Goal: Navigation & Orientation: Find specific page/section

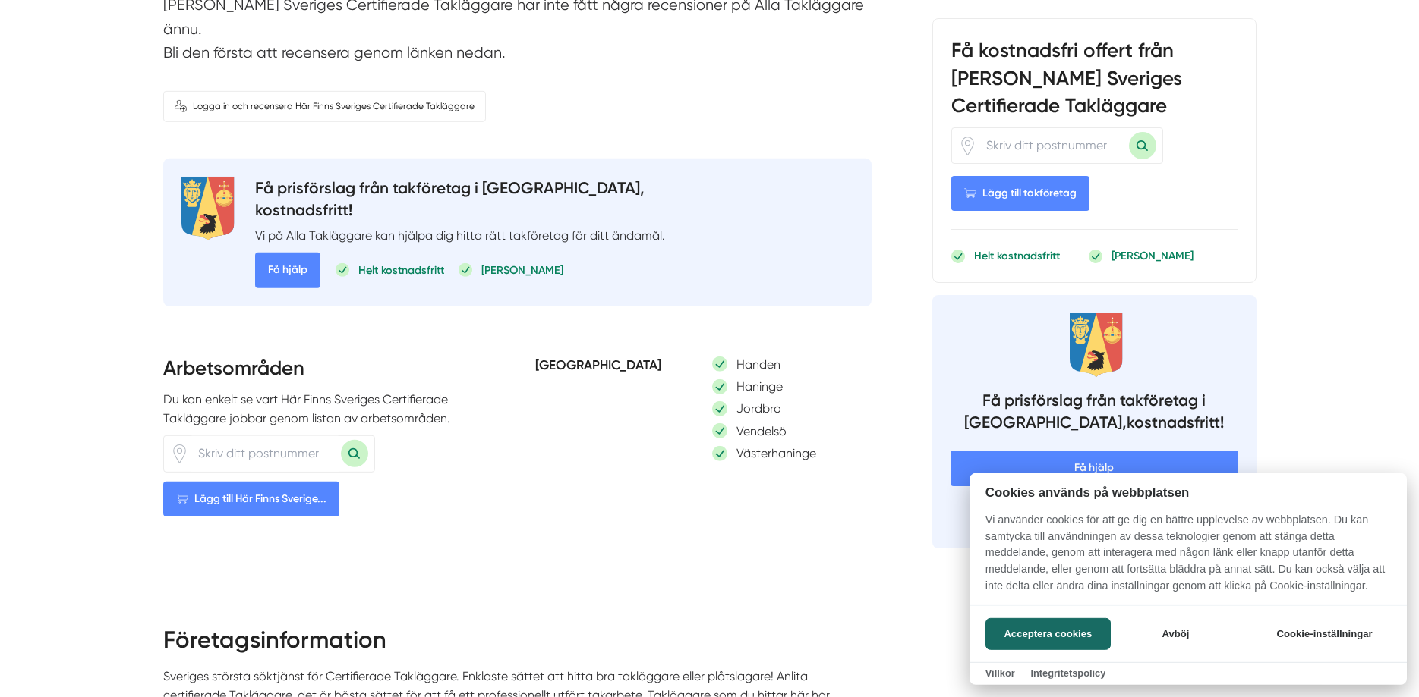
scroll to position [645, 0]
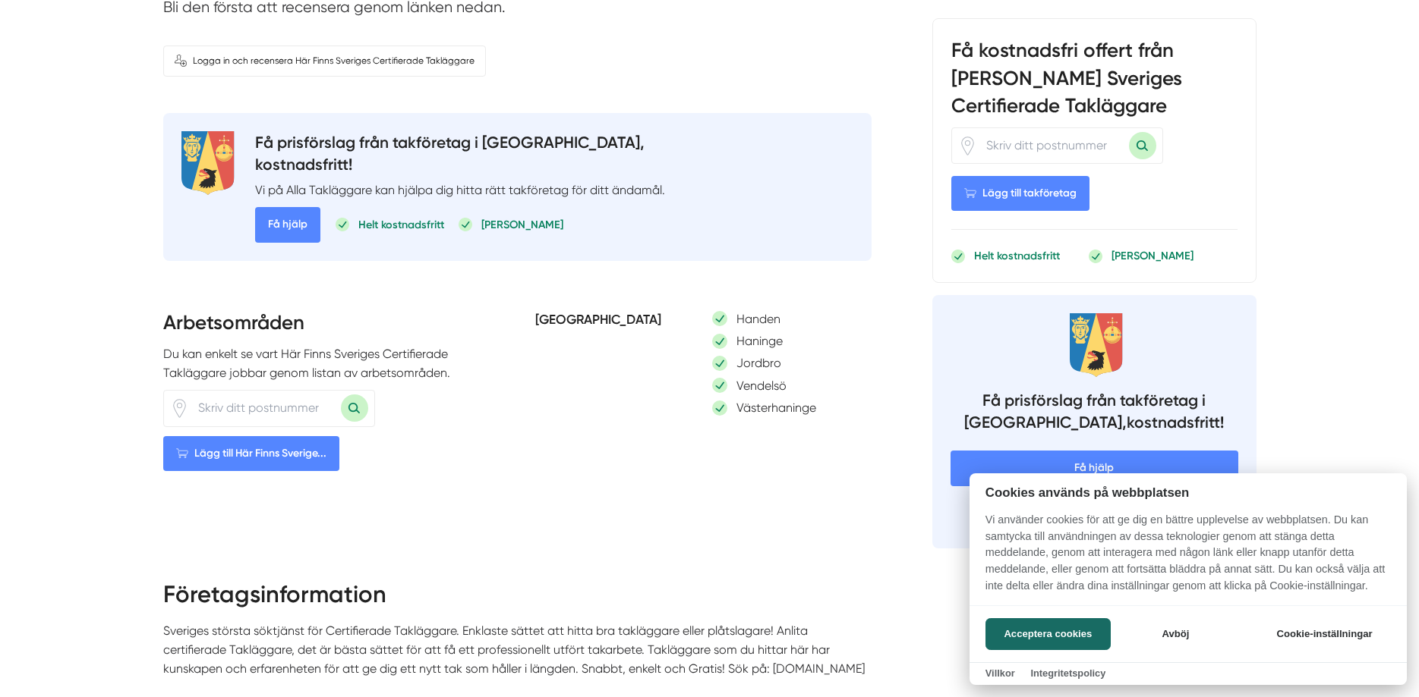
click at [235, 386] on div at bounding box center [709, 348] width 1419 height 697
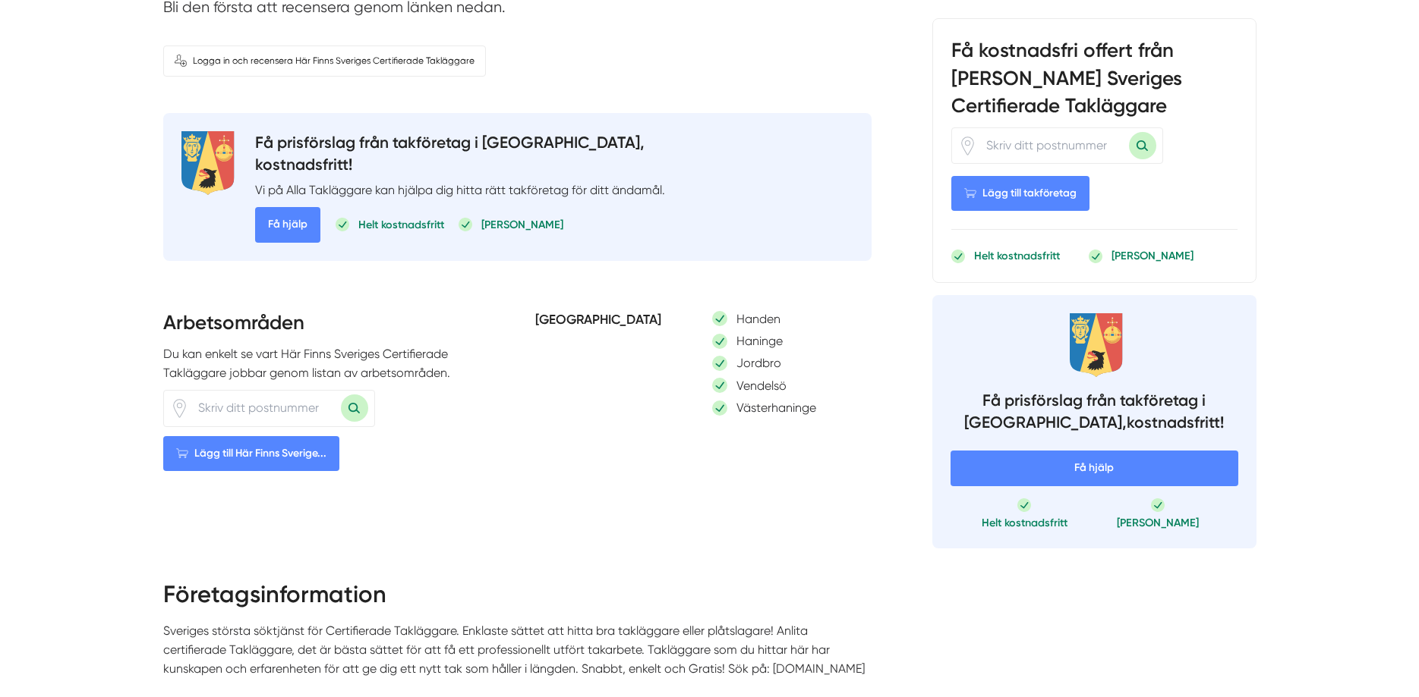
click at [247, 391] on input "number" at bounding box center [265, 408] width 152 height 35
type input "28933"
click at [357, 395] on button "Sök med postnummer" at bounding box center [354, 408] width 27 height 27
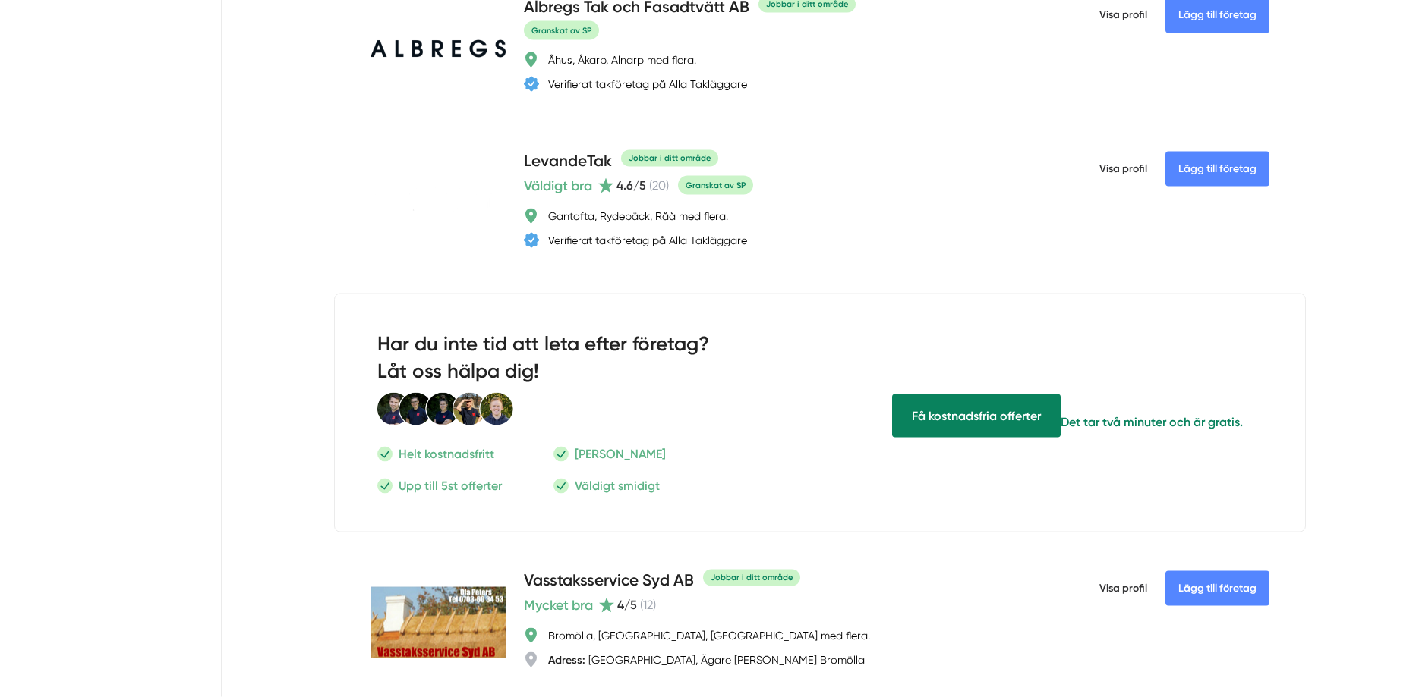
type input "28933"
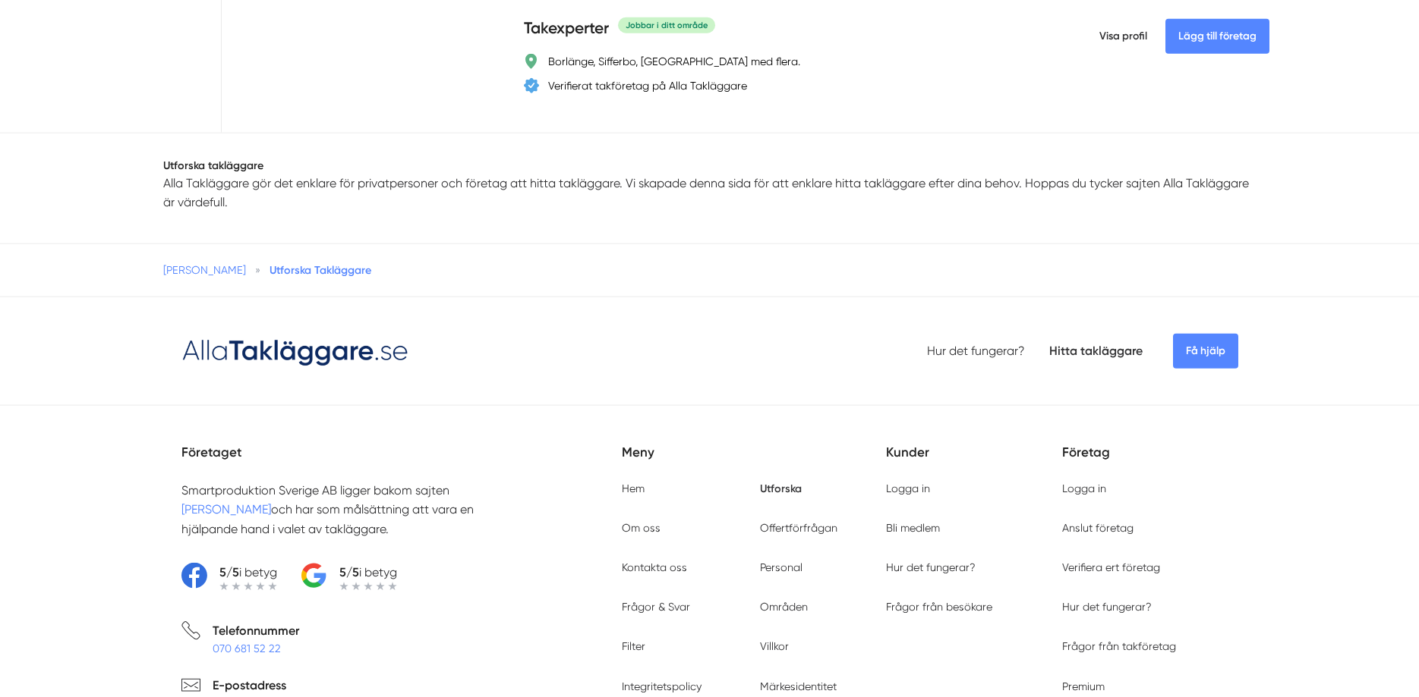
scroll to position [4793, 0]
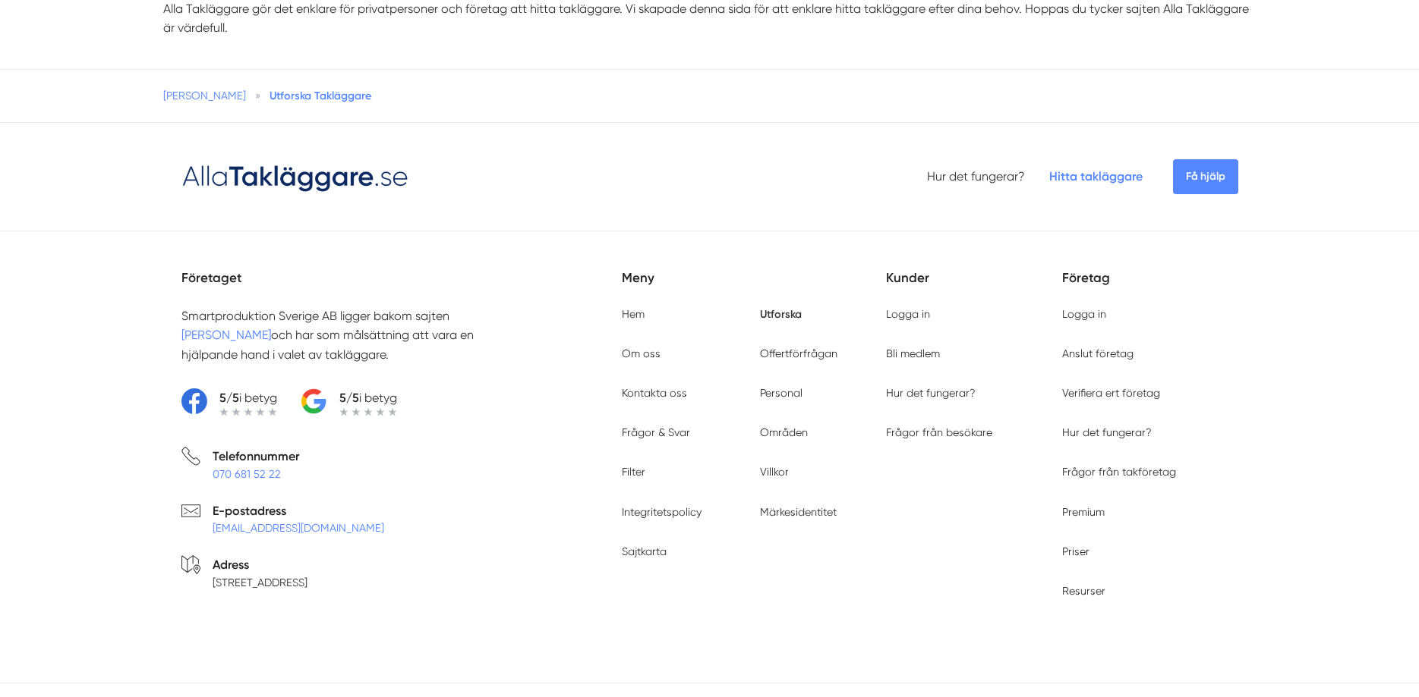
click at [1085, 169] on link "Hitta takläggare" at bounding box center [1095, 176] width 93 height 14
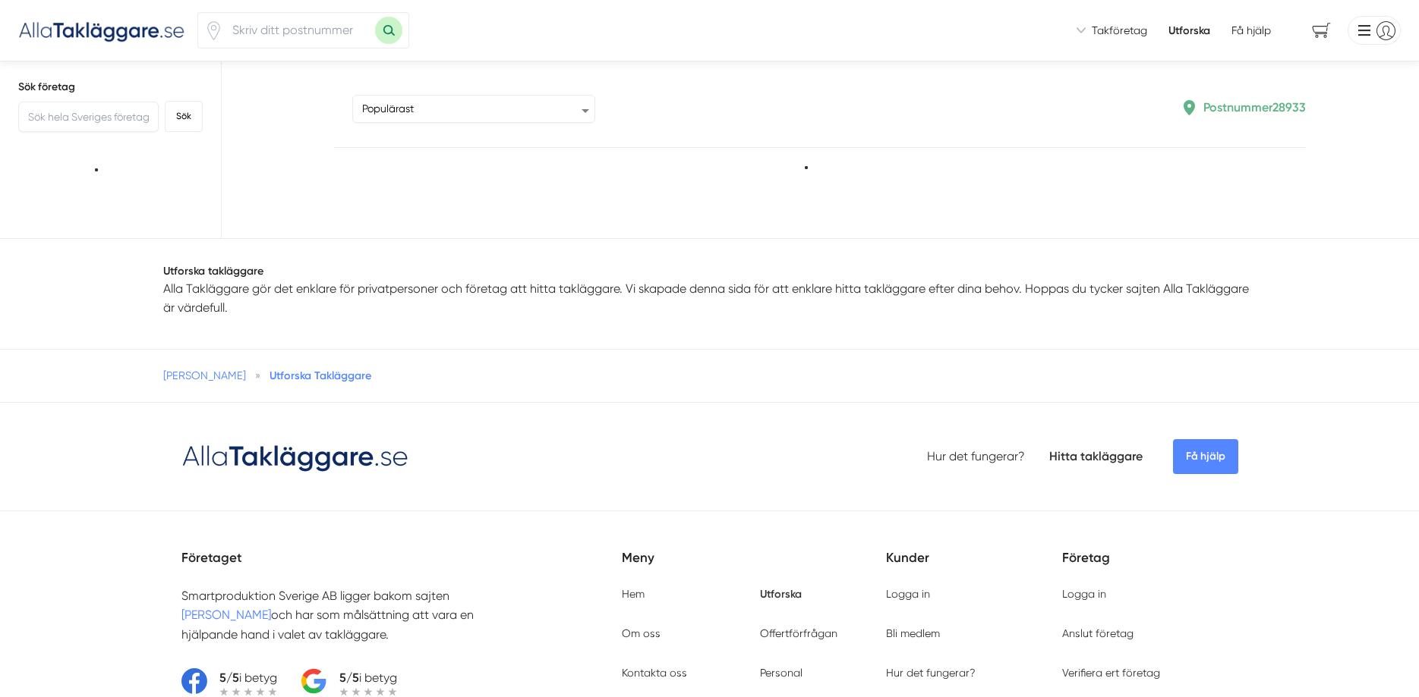
type input "28933"
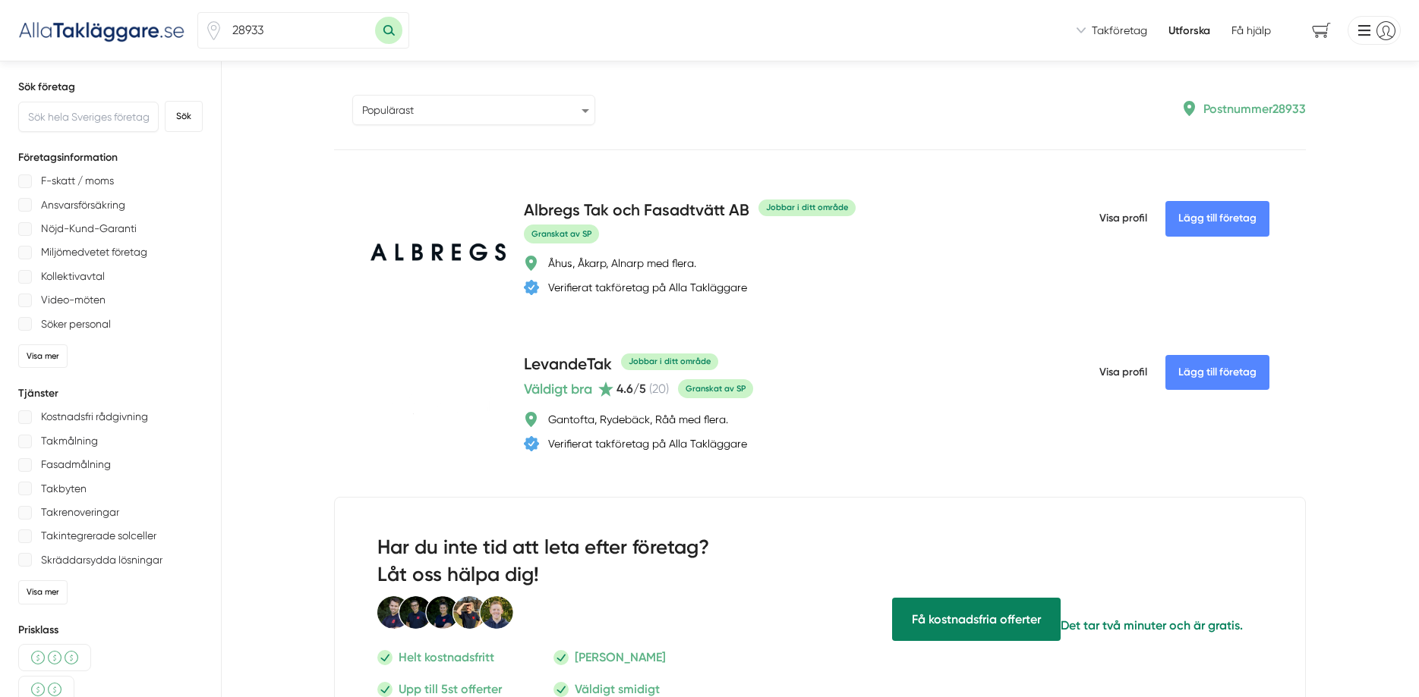
click at [352, 95] on select "Populärast Högst omdöme Flest omdömen Senaste uppdaterade Nyaste företaget på A…" at bounding box center [473, 110] width 243 height 30
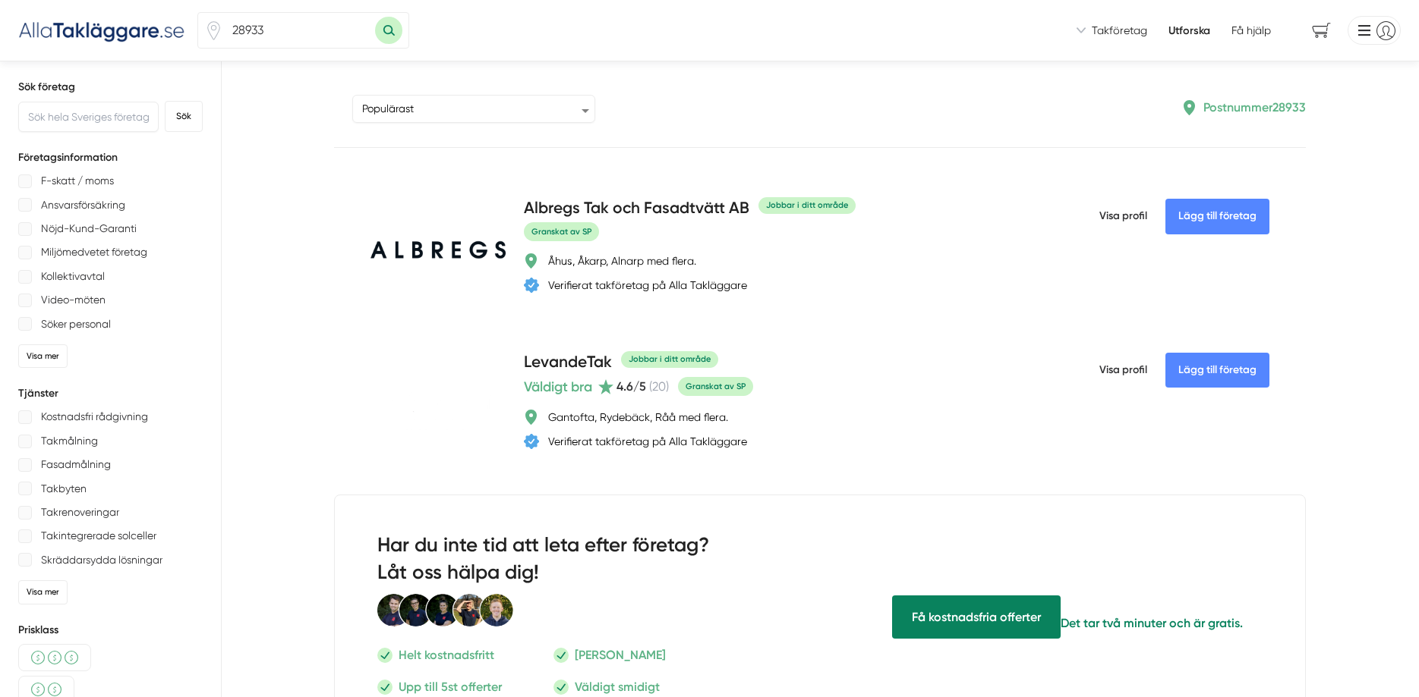
click at [1180, 28] on link "Utforska" at bounding box center [1189, 30] width 42 height 15
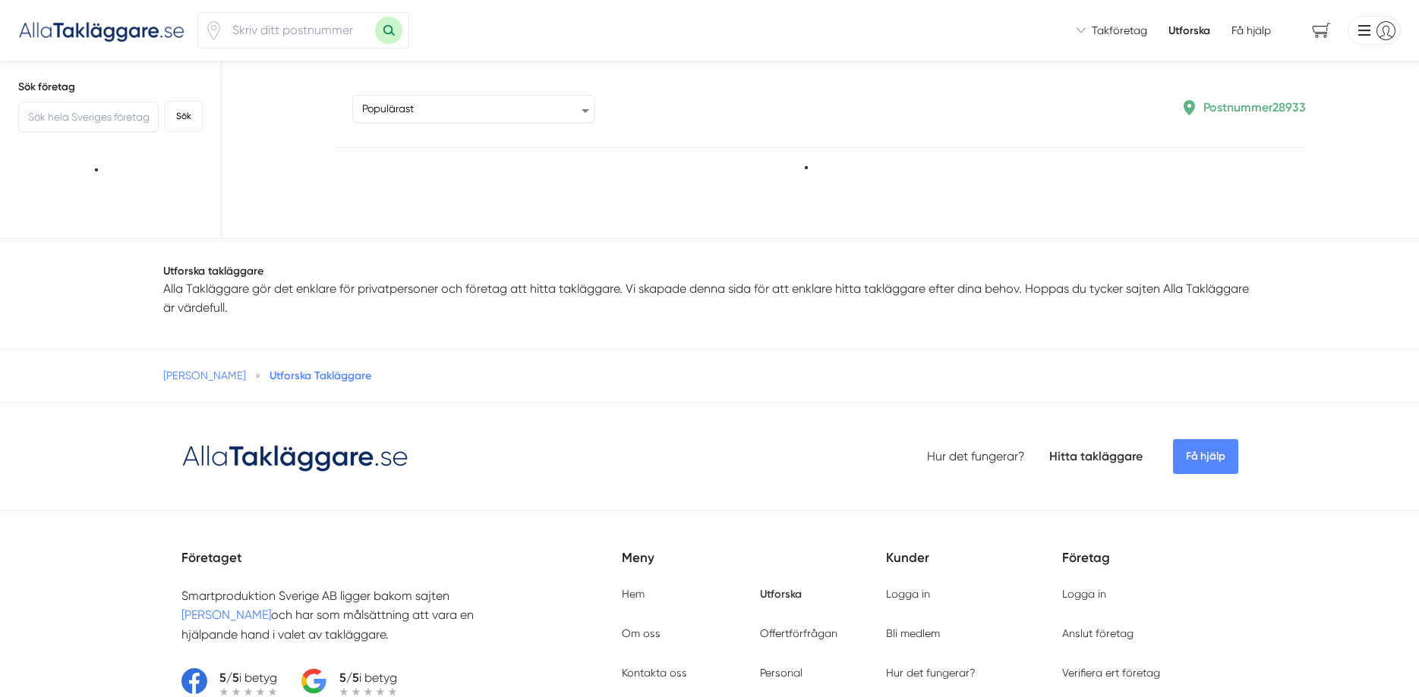
type input "28933"
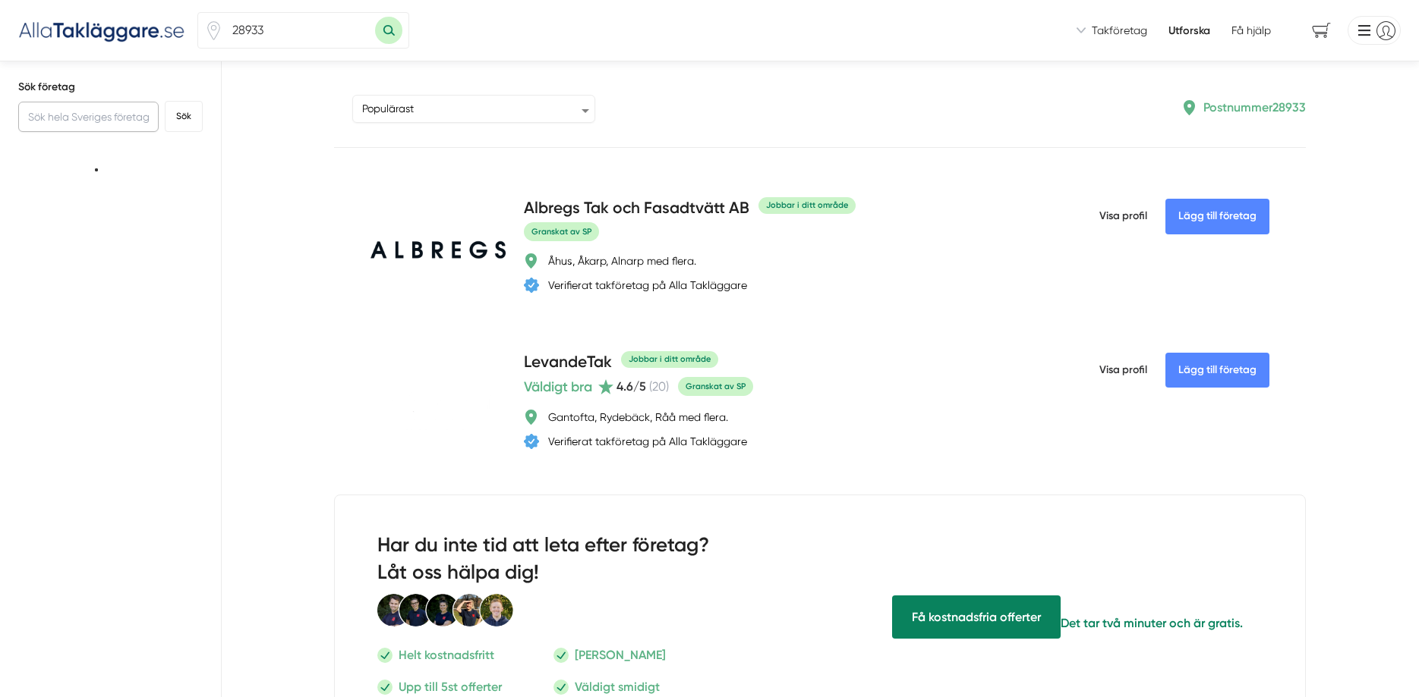
click at [96, 113] on input "text" at bounding box center [88, 117] width 140 height 30
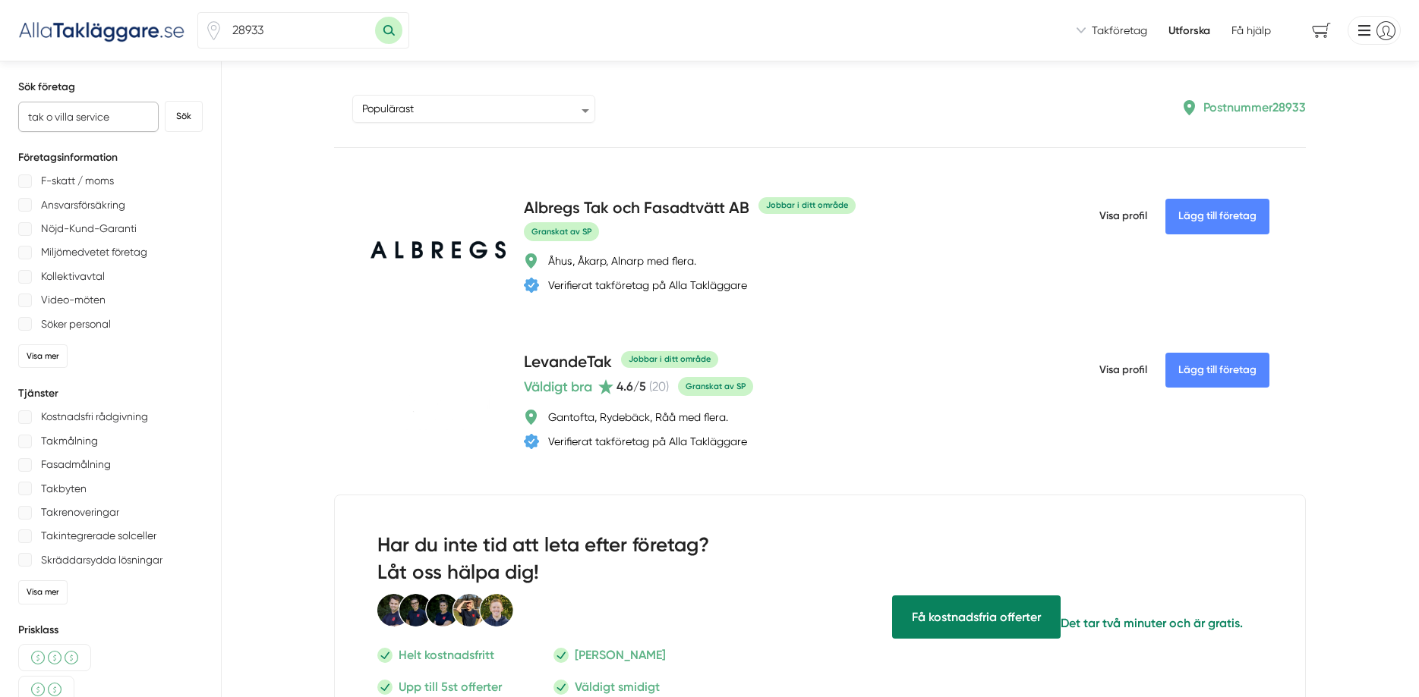
click at [165, 101] on button "Sök" at bounding box center [184, 116] width 38 height 31
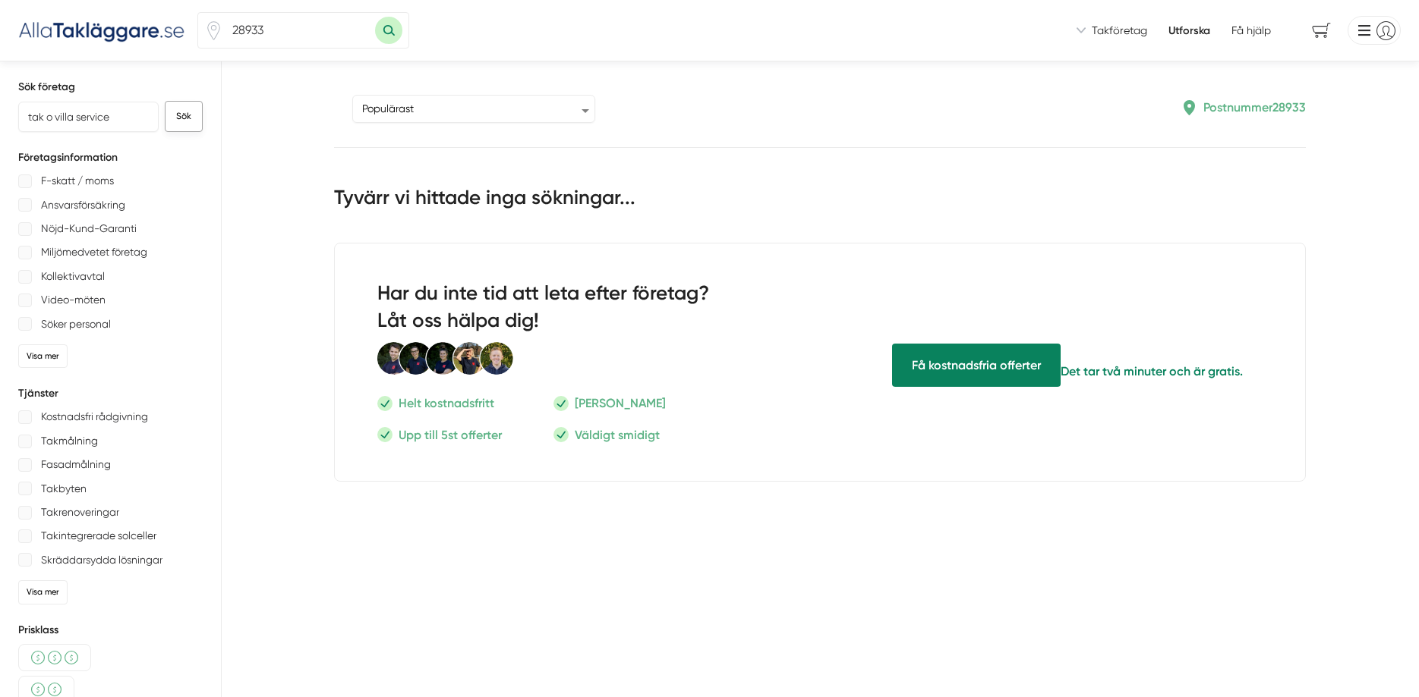
click at [187, 118] on button "Sök" at bounding box center [184, 116] width 38 height 31
click at [49, 115] on input "tak o villa service" at bounding box center [88, 117] width 140 height 30
click at [165, 101] on button "Sök" at bounding box center [184, 116] width 38 height 31
click at [178, 118] on button "Sök" at bounding box center [184, 116] width 38 height 31
drag, startPoint x: 115, startPoint y: 116, endPoint x: -13, endPoint y: 117, distance: 128.3
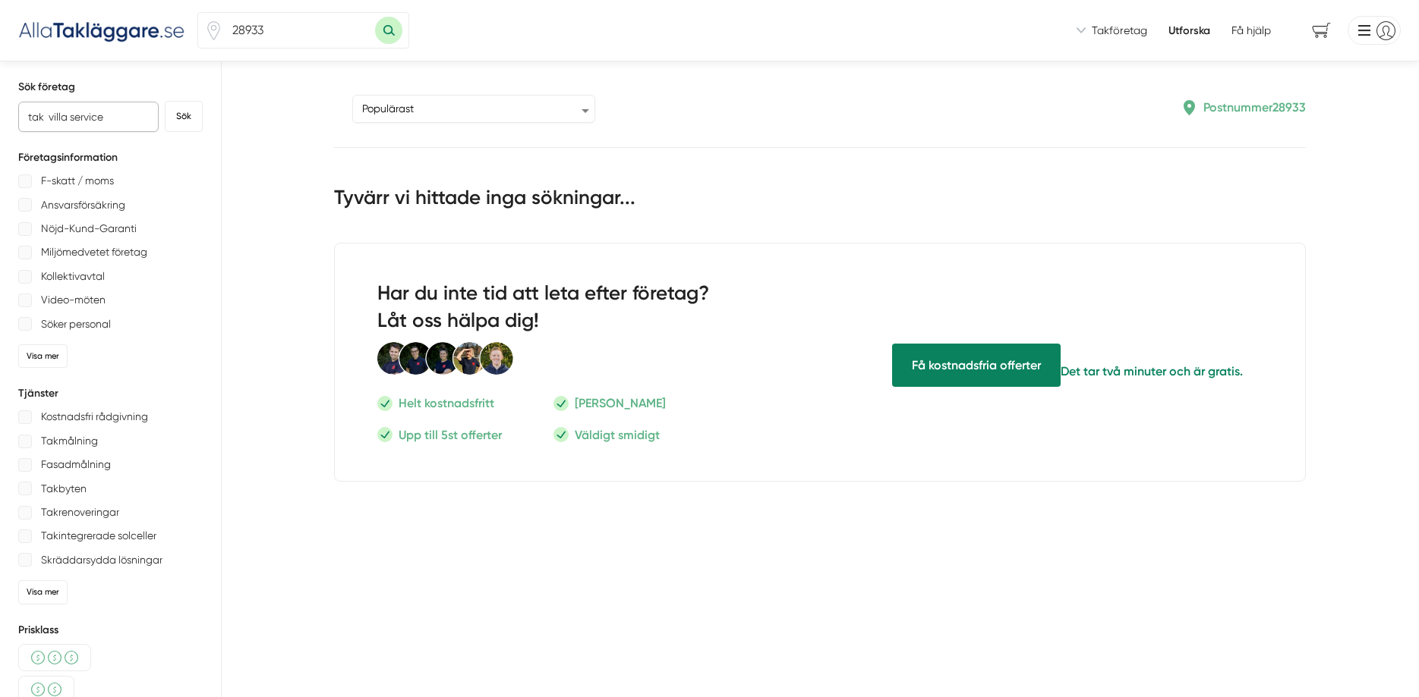
click at [18, 117] on input "tak villa service" at bounding box center [88, 117] width 140 height 30
click at [165, 101] on button "Sök" at bounding box center [184, 116] width 38 height 31
click at [181, 117] on button "Sök" at bounding box center [184, 116] width 38 height 31
click at [116, 116] on input "hagmans syd" at bounding box center [88, 117] width 140 height 30
click at [186, 115] on button "Sök" at bounding box center [184, 116] width 38 height 31
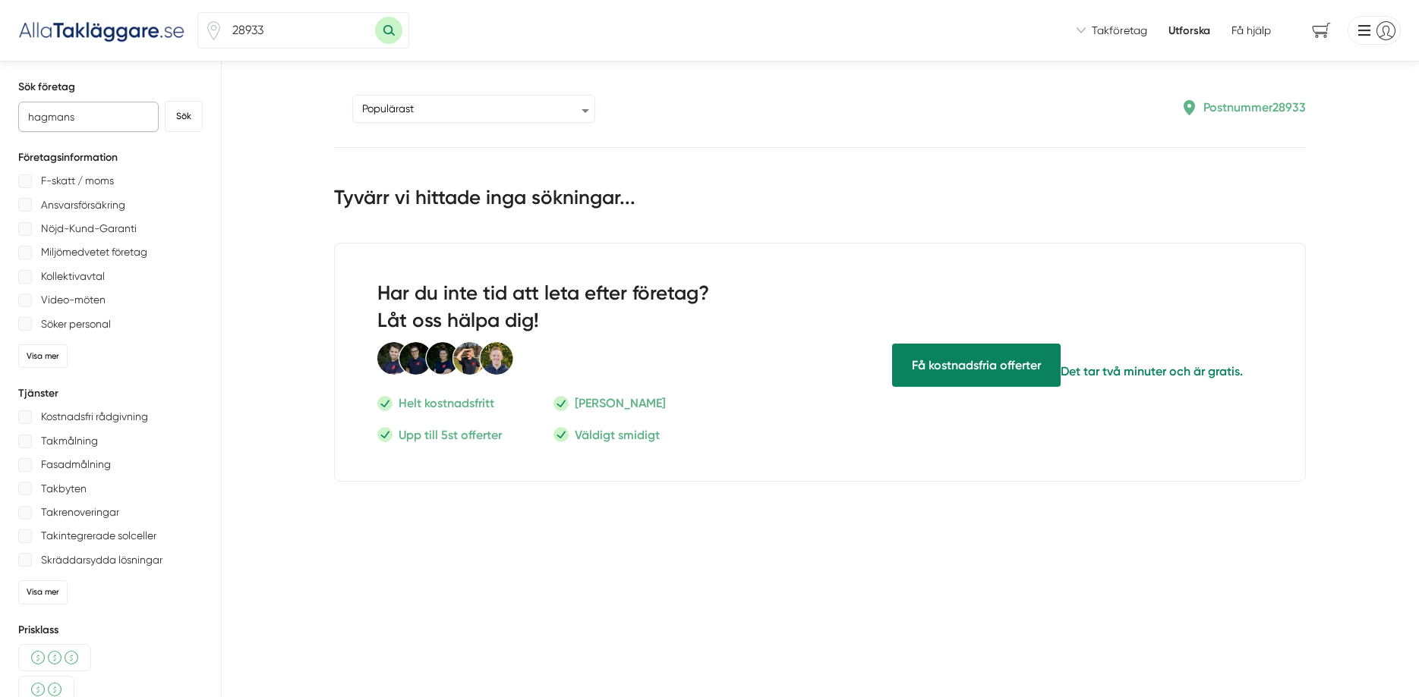
drag, startPoint x: 108, startPoint y: 115, endPoint x: -39, endPoint y: 115, distance: 146.5
click at [18, 115] on input "hagmans" at bounding box center [88, 117] width 140 height 30
paste input "STOBY TAK"
type input "STOBY TAK"
click at [185, 115] on button "Sök" at bounding box center [184, 116] width 38 height 31
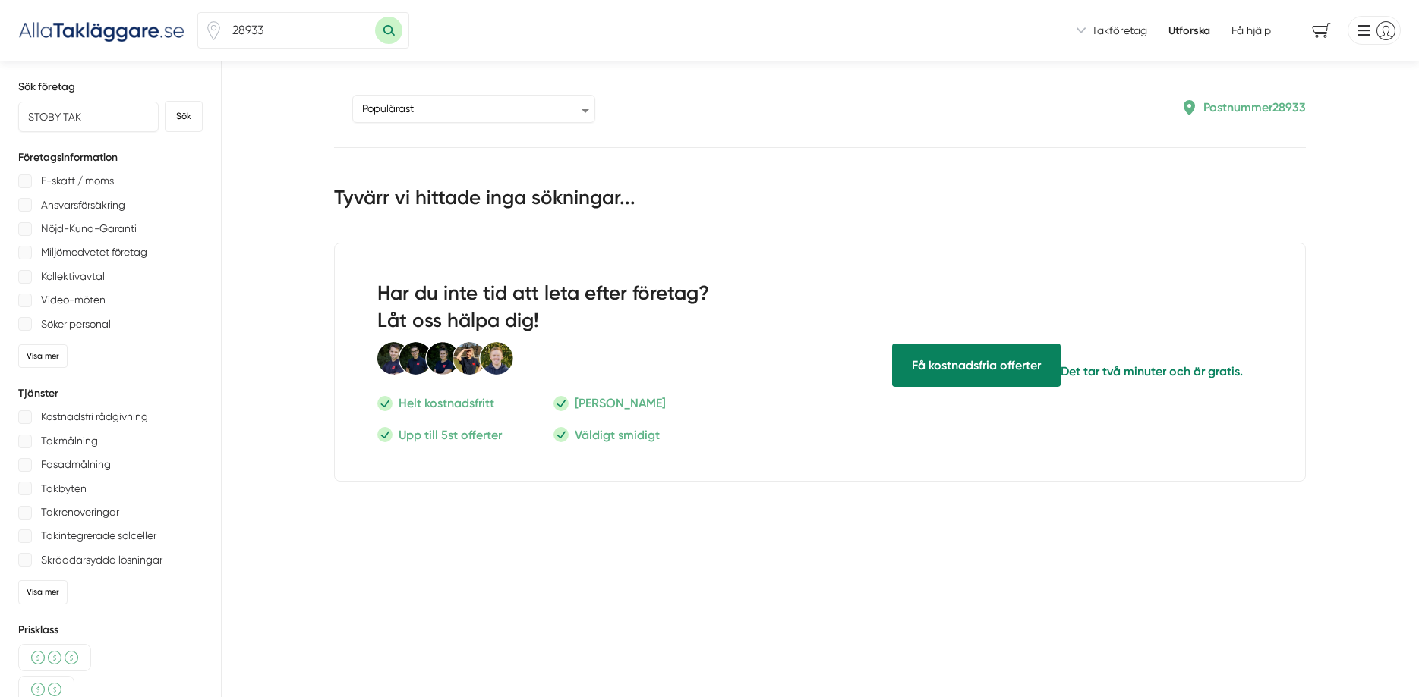
click at [1116, 29] on span "Takföretag" at bounding box center [1118, 30] width 55 height 15
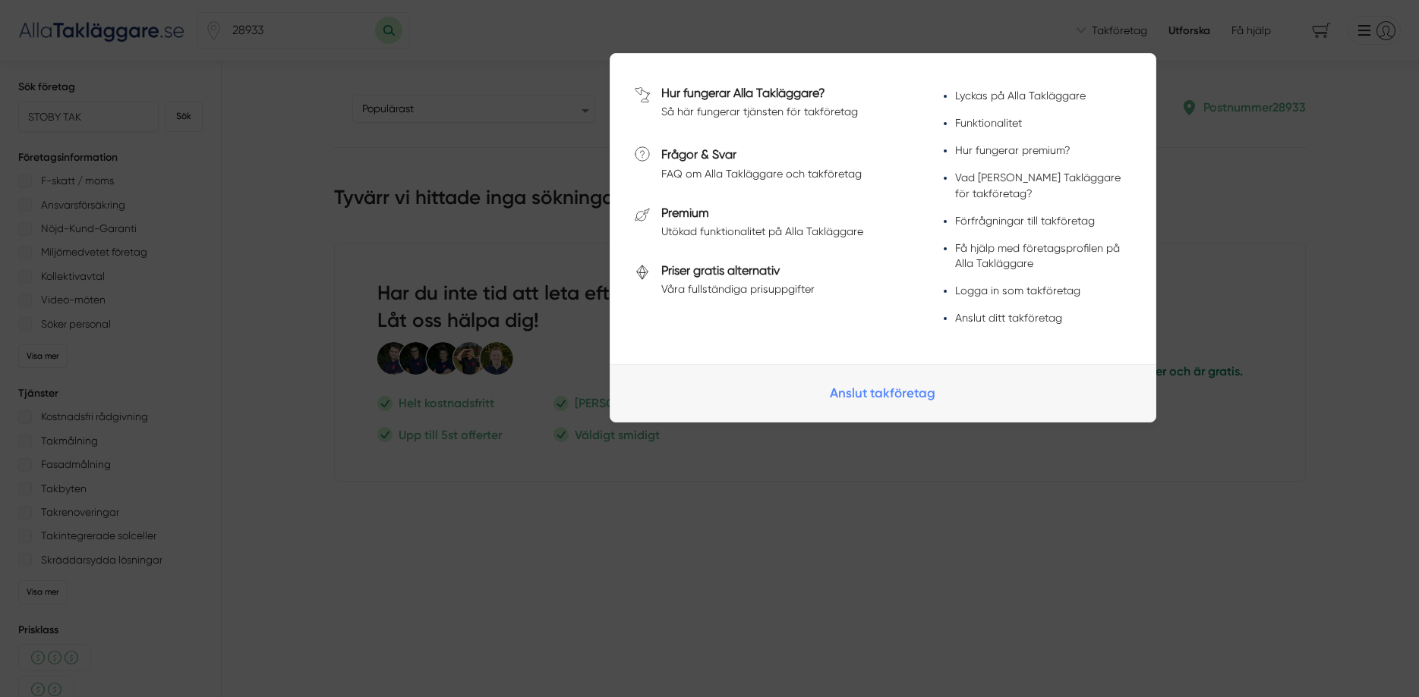
click at [873, 397] on link "Anslut takföretag" at bounding box center [882, 393] width 545 height 58
click at [903, 395] on link "Anslut takföretag" at bounding box center [882, 393] width 545 height 58
